Goal: Information Seeking & Learning: Learn about a topic

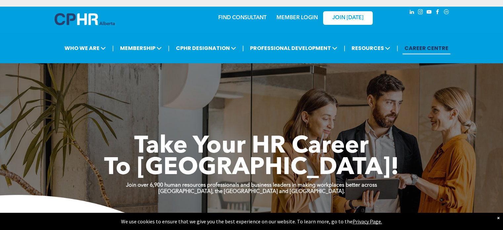
click at [352, 16] on span "JOIN [DATE]" at bounding box center [347, 18] width 31 height 6
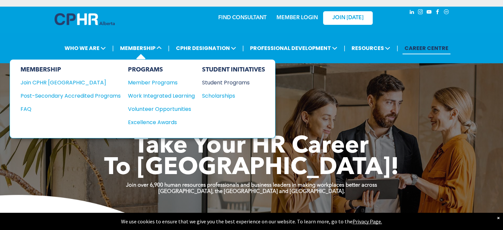
click at [235, 80] on div "Student Programs" at bounding box center [230, 82] width 57 height 8
click at [211, 92] on div "Scholarships" at bounding box center [230, 96] width 57 height 8
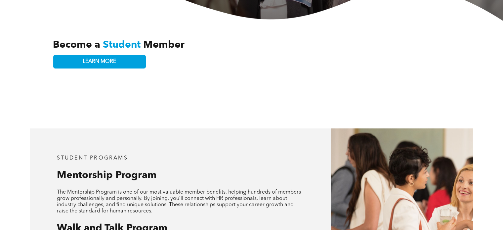
scroll to position [195, 0]
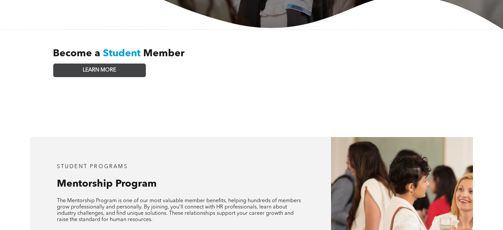
click at [130, 65] on link "LEARN MORE" at bounding box center [99, 70] width 93 height 14
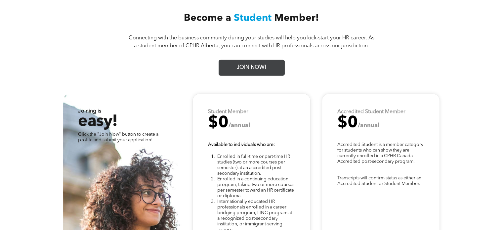
scroll to position [1643, 0]
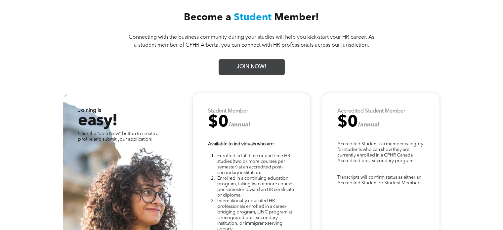
click at [266, 67] on span "JOIN NOW!" at bounding box center [251, 66] width 34 height 13
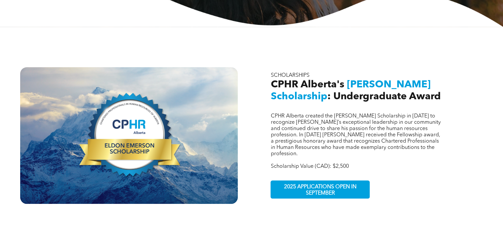
scroll to position [198, 0]
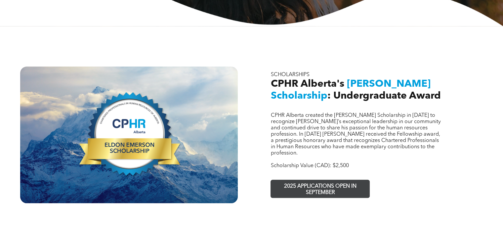
click at [345, 180] on span "2025 APPLICATIONS OPEN IN SEPTEMBER" at bounding box center [320, 189] width 96 height 19
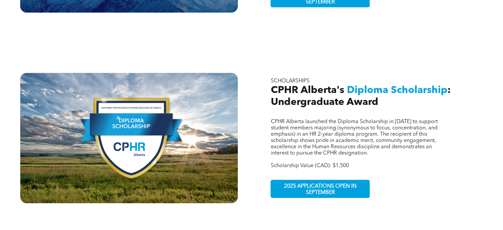
scroll to position [390, 0]
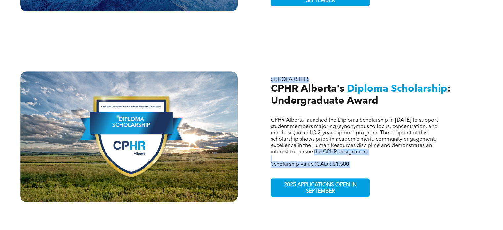
drag, startPoint x: 268, startPoint y: 75, endPoint x: 320, endPoint y: 137, distance: 80.7
click at [320, 137] on div "CPHR Alberta launched the Diploma Scholarship in 2023 to support student member…" at bounding box center [373, 136] width 217 height 130
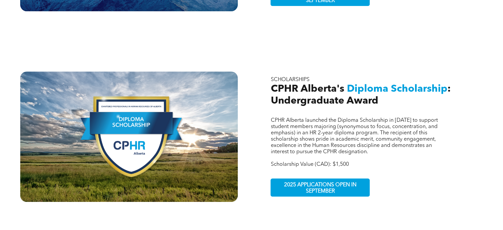
click at [339, 118] on span "CPHR Alberta launched the Diploma Scholarship in 2023 to support student member…" at bounding box center [353, 136] width 167 height 37
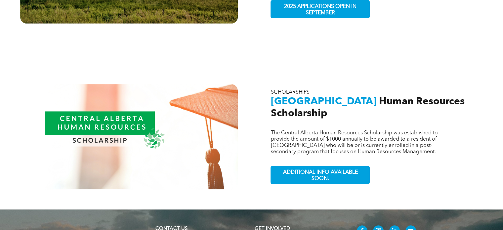
scroll to position [567, 0]
